Goal: Information Seeking & Learning: Learn about a topic

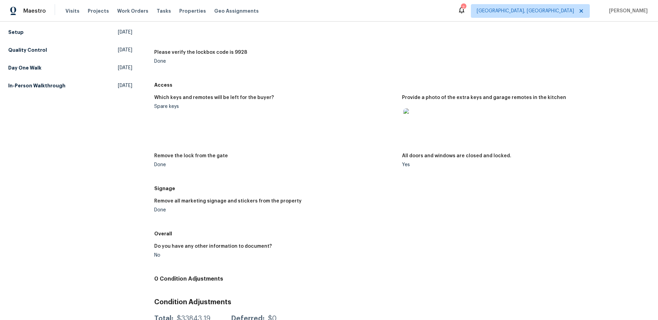
scroll to position [153, 0]
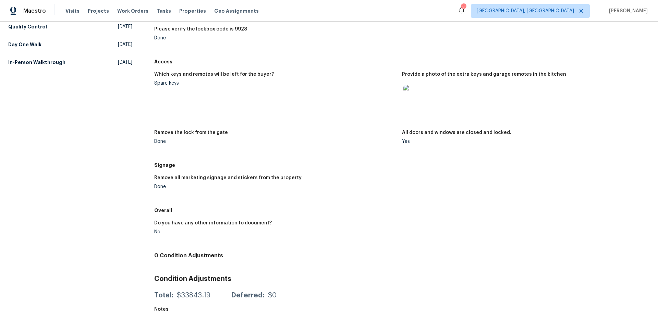
click at [407, 96] on img at bounding box center [414, 96] width 22 height 22
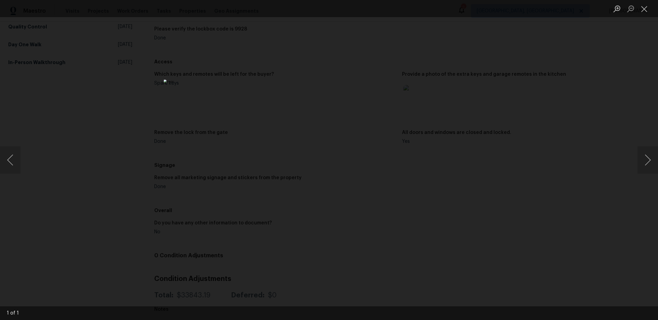
click at [465, 100] on div "Lightbox" at bounding box center [329, 160] width 658 height 320
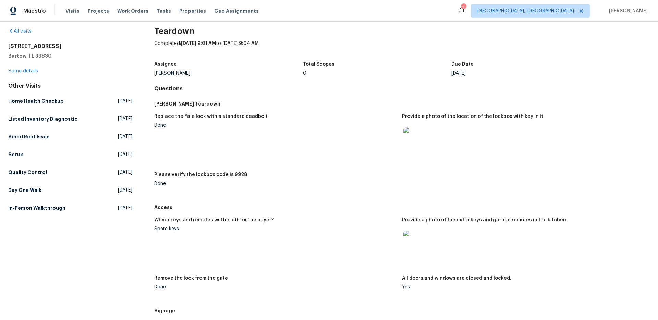
scroll to position [0, 0]
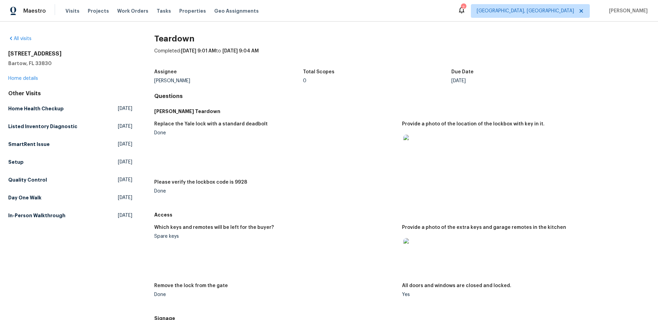
click at [415, 151] on img at bounding box center [414, 146] width 22 height 22
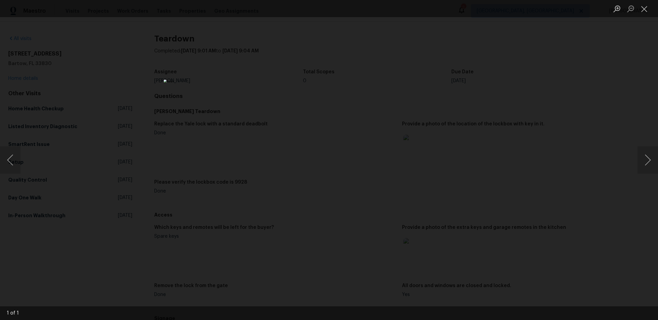
drag, startPoint x: 489, startPoint y: 137, endPoint x: 471, endPoint y: 137, distance: 17.5
click at [489, 137] on div "Lightbox" at bounding box center [329, 160] width 658 height 320
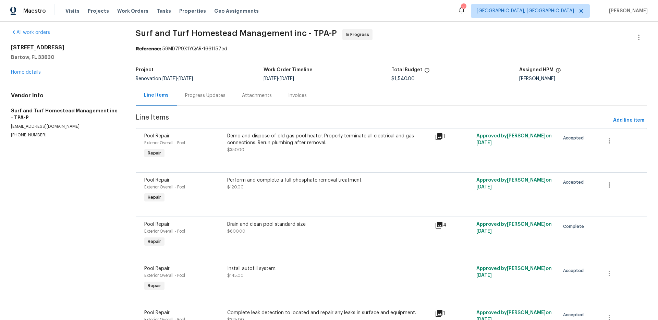
scroll to position [4, 0]
click at [366, 140] on div "Demo and dispose of old gas pool heater. Properly terminate all electrical and …" at bounding box center [329, 139] width 204 height 14
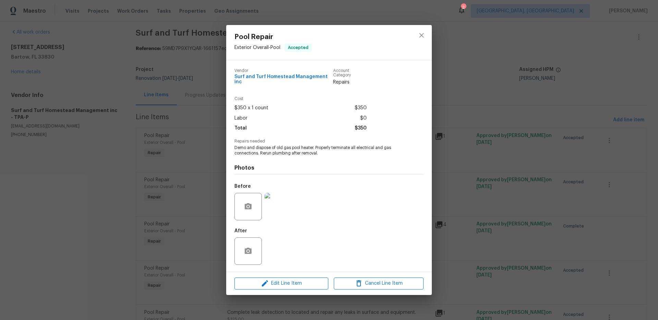
click at [280, 204] on img at bounding box center [278, 206] width 27 height 27
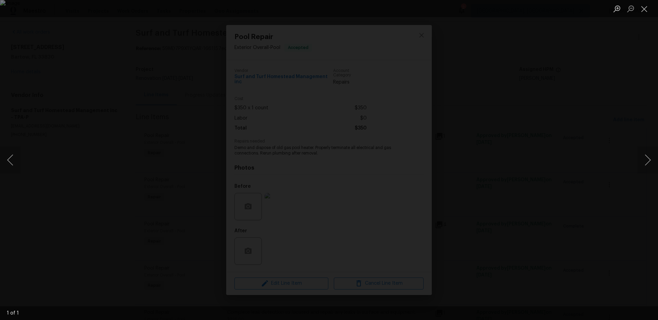
click at [561, 154] on div "Lightbox" at bounding box center [329, 160] width 658 height 320
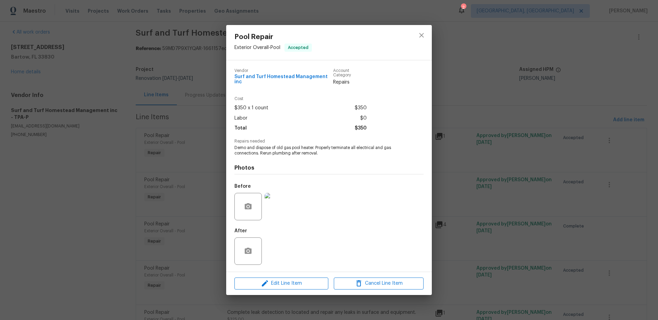
click at [479, 171] on div "Pool Repair Exterior Overall - Pool Accepted Vendor Surf and Turf Homestead Man…" at bounding box center [329, 160] width 658 height 320
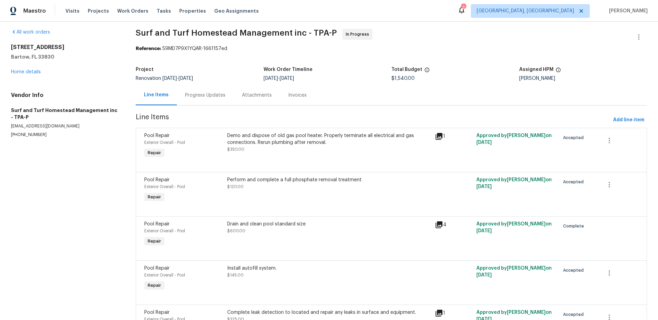
click at [254, 227] on div "Drain and clean pool standard size" at bounding box center [329, 224] width 204 height 7
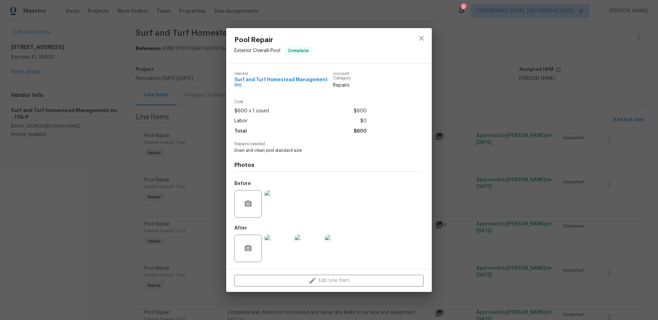
click at [279, 205] on img at bounding box center [278, 203] width 27 height 27
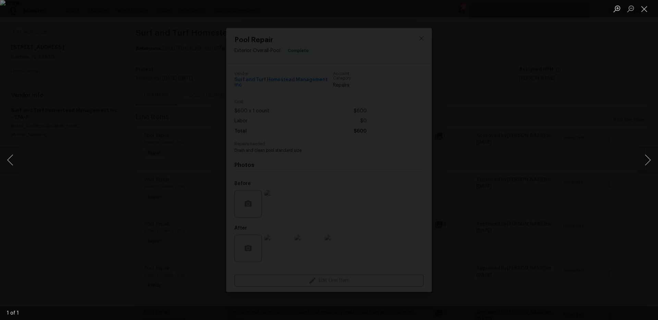
click at [636, 150] on div "Lightbox" at bounding box center [329, 160] width 658 height 320
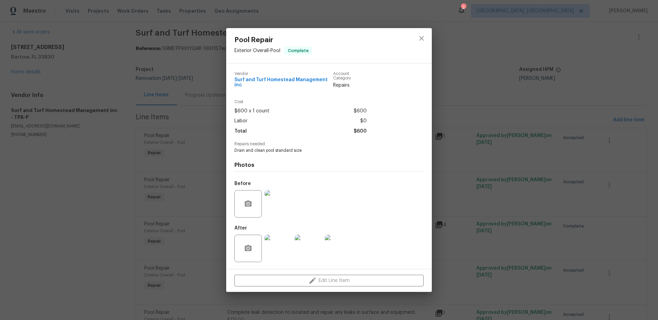
click at [276, 244] on img at bounding box center [278, 248] width 27 height 27
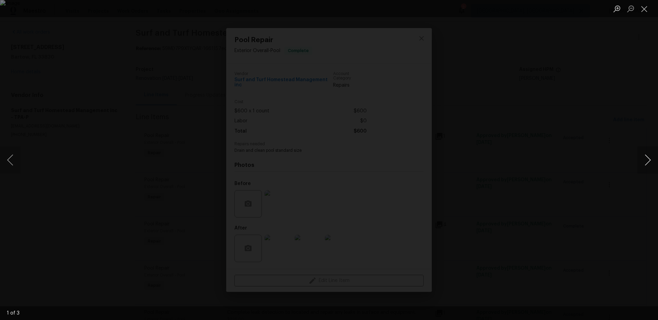
click at [651, 159] on button "Next image" at bounding box center [647, 159] width 21 height 27
click at [650, 159] on button "Next image" at bounding box center [647, 159] width 21 height 27
click at [631, 159] on div "Lightbox" at bounding box center [329, 160] width 658 height 320
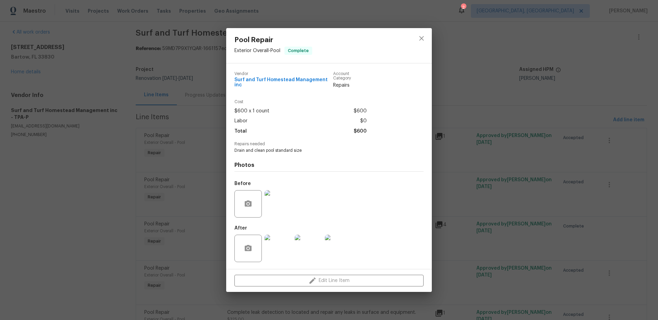
click at [557, 168] on div "Pool Repair Exterior Overall - Pool Complete Vendor Surf and Turf Homestead Man…" at bounding box center [329, 160] width 658 height 320
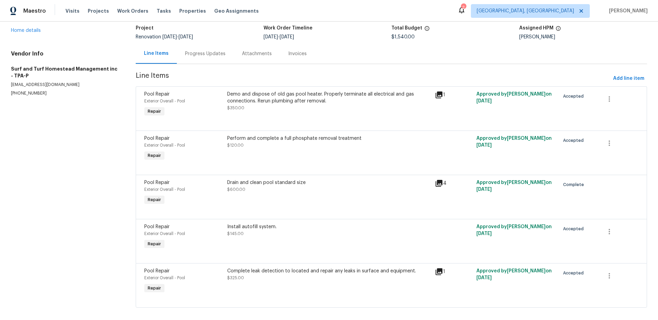
scroll to position [52, 0]
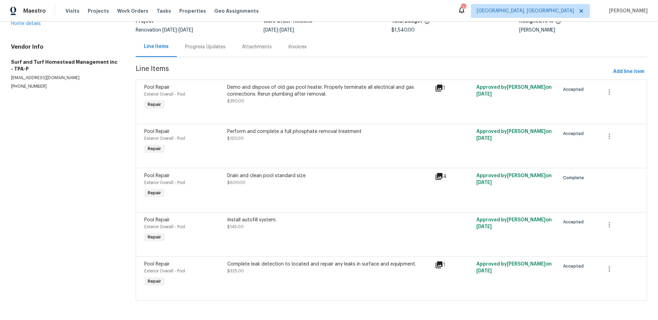
click at [270, 263] on div "Complete leak detection to located and repair any leaks in surface and equipmen…" at bounding box center [329, 264] width 204 height 7
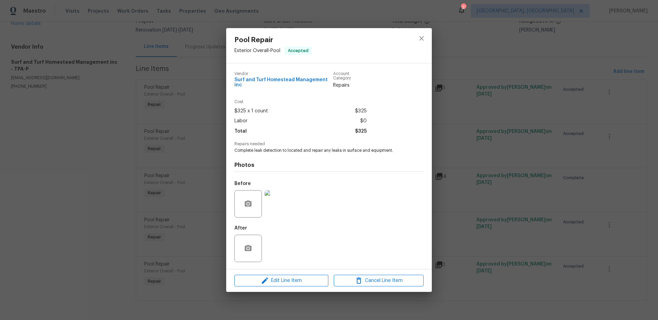
click at [284, 207] on img at bounding box center [278, 203] width 27 height 27
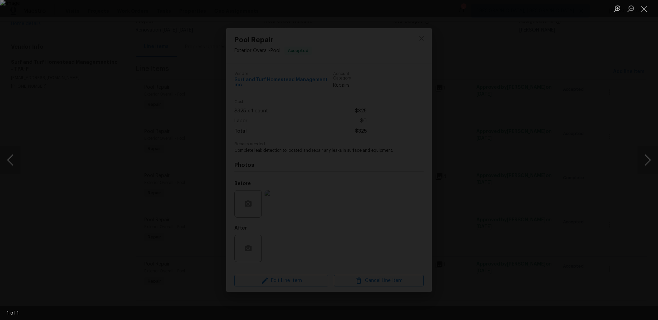
click at [524, 195] on div "Lightbox" at bounding box center [329, 160] width 658 height 320
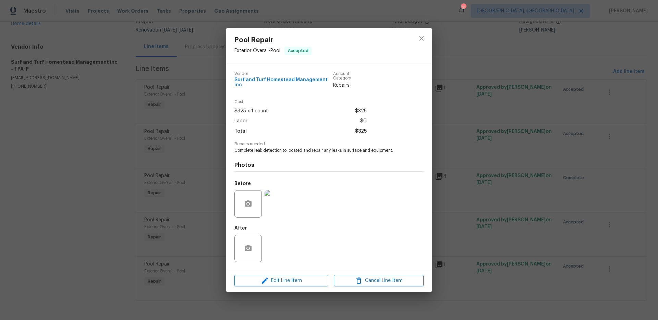
click at [526, 196] on div "Pool Repair Exterior Overall - Pool Accepted Vendor Surf and Turf Homestead Man…" at bounding box center [329, 160] width 658 height 320
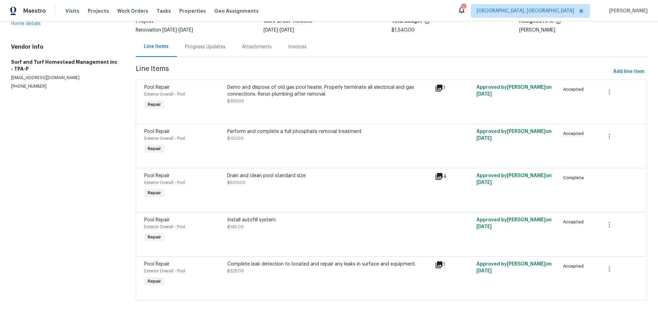
drag, startPoint x: 266, startPoint y: 47, endPoint x: 273, endPoint y: 46, distance: 6.9
click at [266, 47] on div "Attachments" at bounding box center [257, 47] width 30 height 7
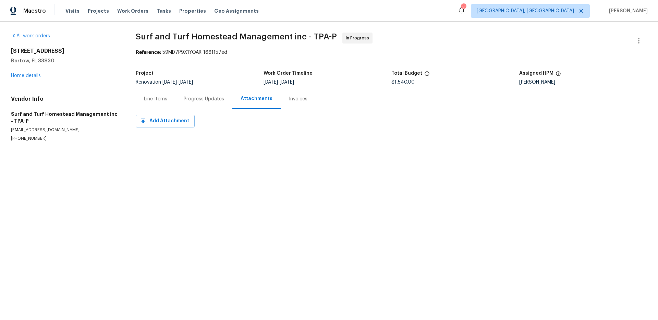
click at [300, 100] on div "Invoices" at bounding box center [298, 99] width 19 height 7
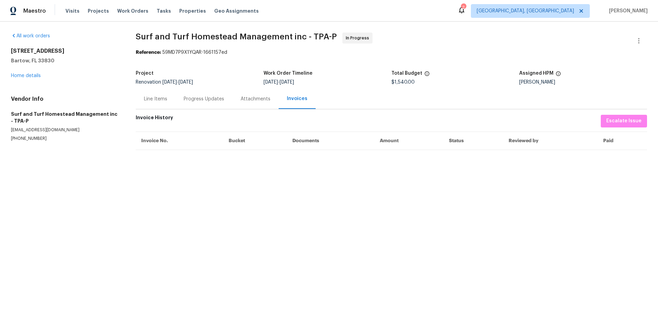
click at [209, 99] on div "Progress Updates" at bounding box center [204, 99] width 40 height 7
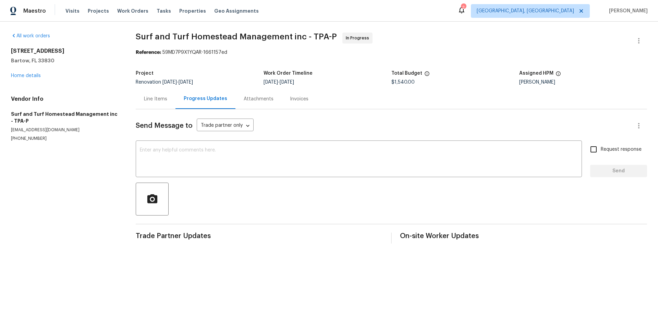
click at [162, 102] on div "Line Items" at bounding box center [155, 99] width 23 height 7
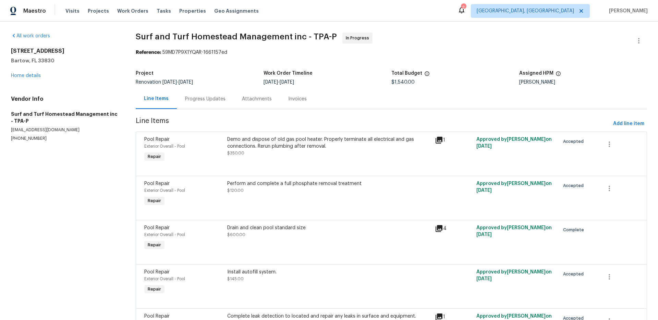
click at [217, 96] on div "Progress Updates" at bounding box center [205, 99] width 40 height 7
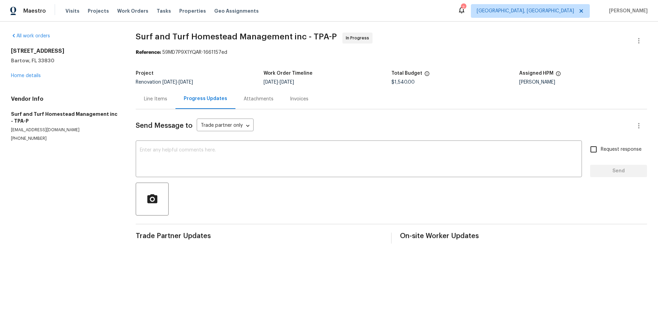
click at [161, 104] on div "Line Items" at bounding box center [156, 99] width 40 height 20
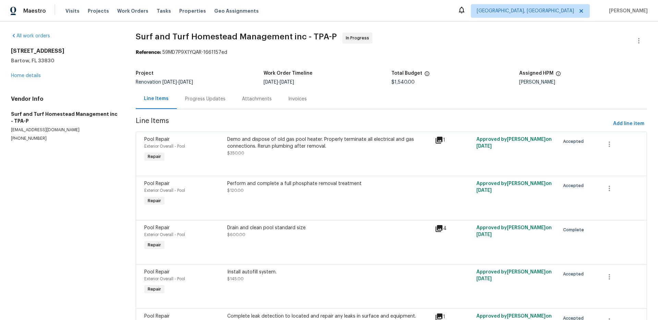
click at [290, 146] on div "Demo and dispose of old gas pool heater. Properly terminate all electrical and …" at bounding box center [329, 143] width 204 height 14
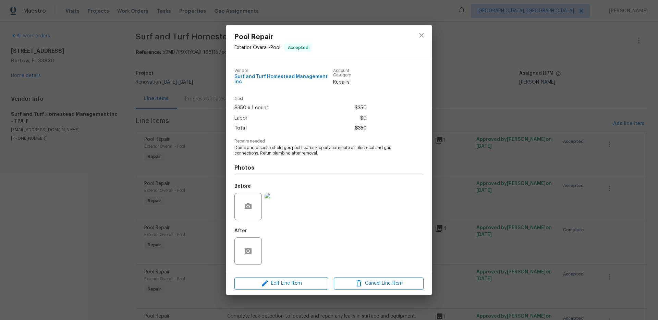
click at [284, 205] on img at bounding box center [278, 206] width 27 height 27
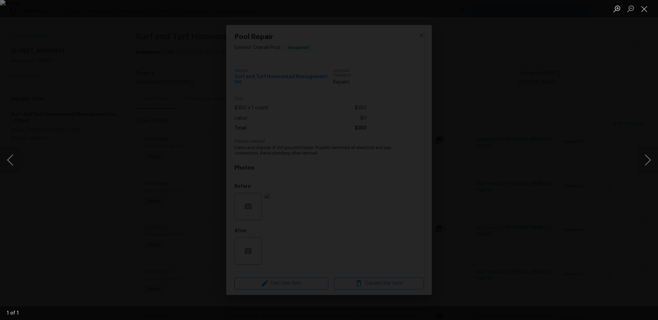
click at [515, 151] on div "Lightbox" at bounding box center [329, 160] width 658 height 320
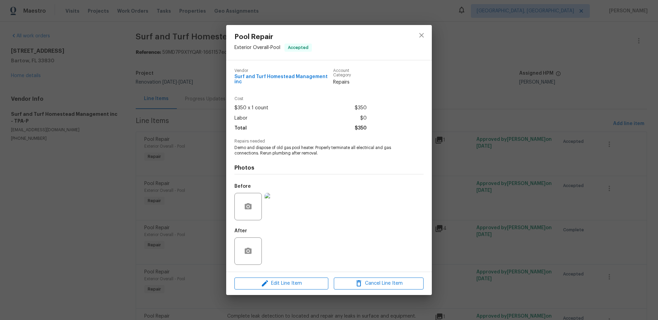
click at [514, 151] on div "Pool Repair Exterior Overall - Pool Accepted Vendor Surf and Turf Homestead Man…" at bounding box center [329, 160] width 658 height 320
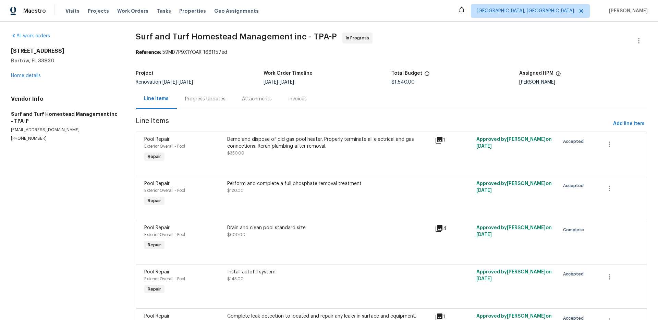
click at [306, 146] on div "Demo and dispose of old gas pool heater. Properly terminate all electrical and …" at bounding box center [329, 143] width 204 height 14
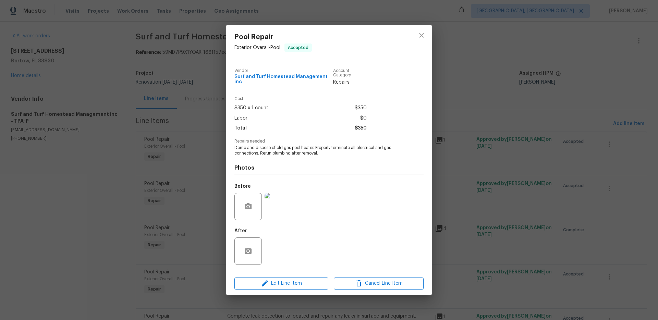
click at [159, 147] on div "Pool Repair Exterior Overall - Pool Accepted Vendor Surf and Turf Homestead Man…" at bounding box center [329, 160] width 658 height 320
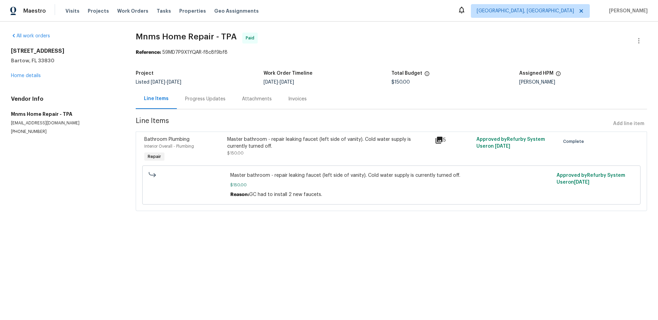
drag, startPoint x: 263, startPoint y: 97, endPoint x: 222, endPoint y: 101, distance: 41.4
click at [263, 97] on div "Attachments" at bounding box center [257, 99] width 30 height 7
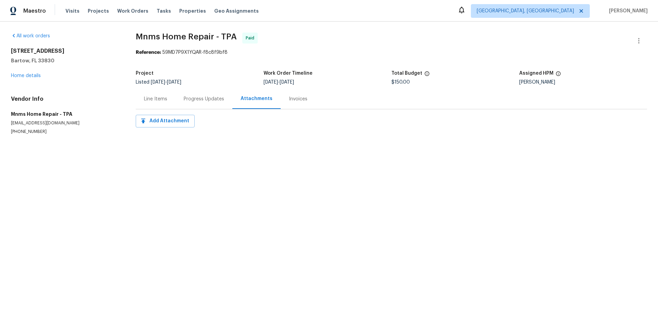
click at [208, 100] on div "Progress Updates" at bounding box center [204, 99] width 40 height 7
